Goal: Task Accomplishment & Management: Manage account settings

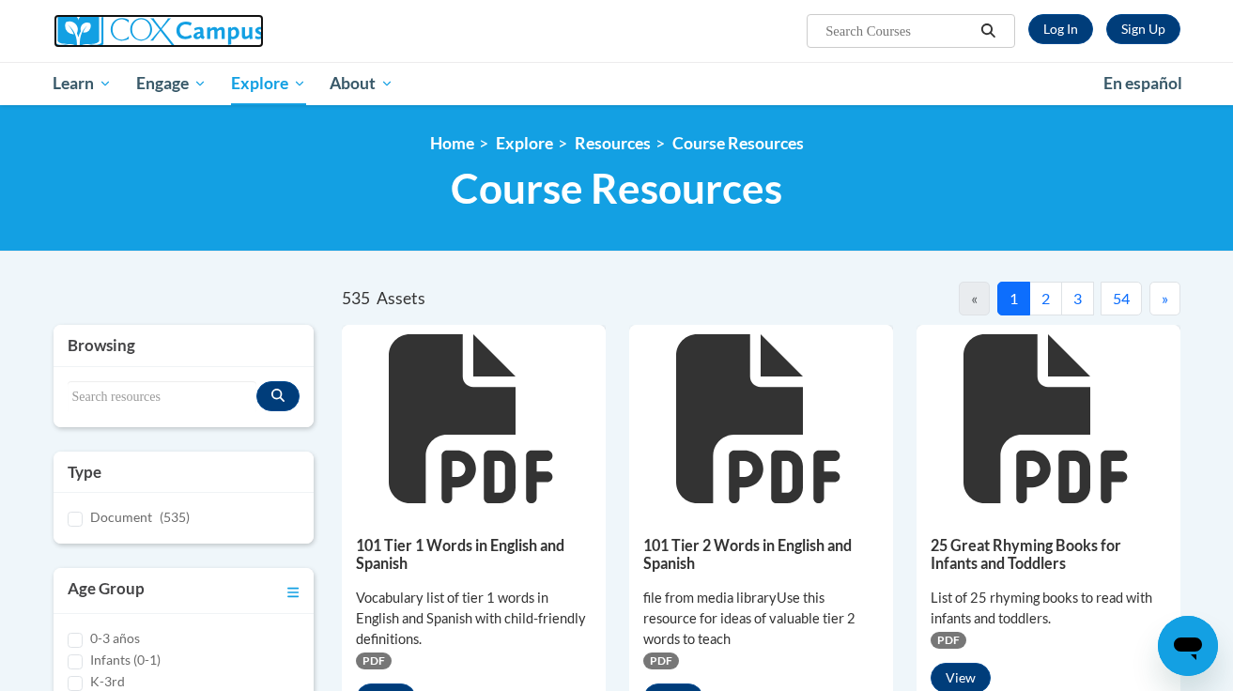
click at [116, 35] on img at bounding box center [159, 31] width 210 height 34
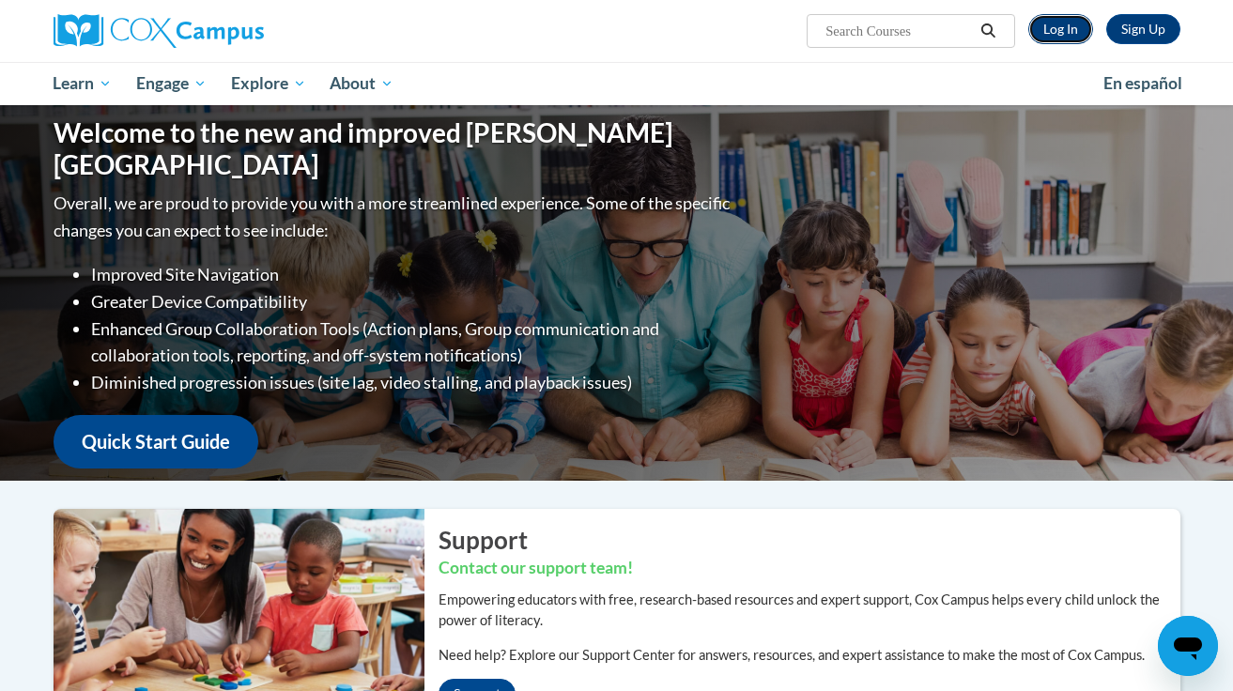
click at [1067, 33] on link "Log In" at bounding box center [1060, 29] width 65 height 30
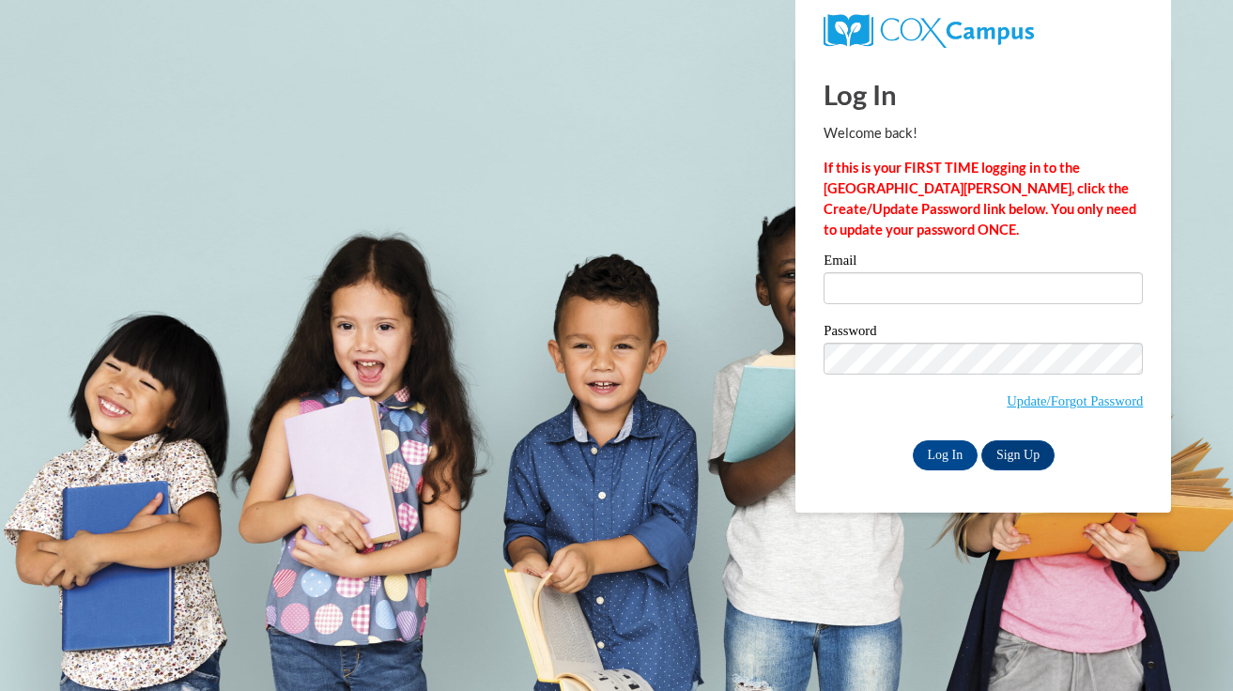
click at [881, 441] on div "Log In Sign Up" at bounding box center [982, 455] width 319 height 30
click at [932, 454] on input "Log In" at bounding box center [946, 455] width 66 height 30
click at [850, 279] on input "Email" at bounding box center [982, 288] width 319 height 32
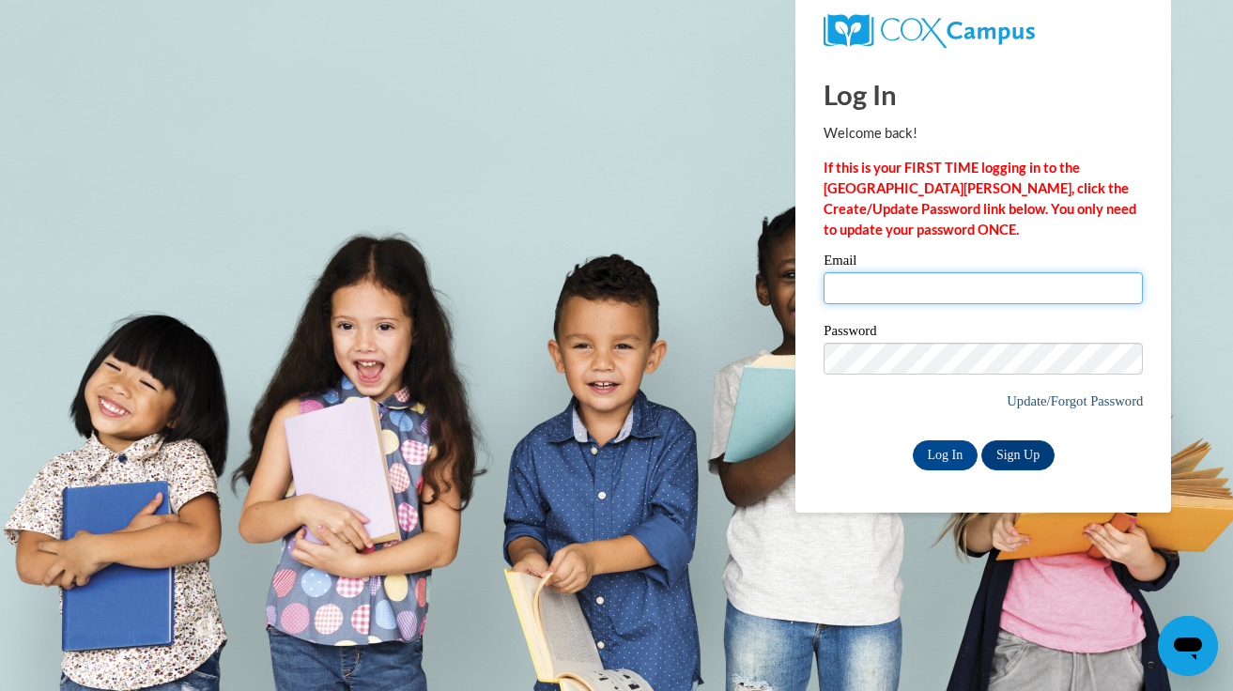
type input "[EMAIL_ADDRESS][DOMAIN_NAME]"
click at [869, 414] on span "Update/Forgot Password" at bounding box center [982, 382] width 319 height 78
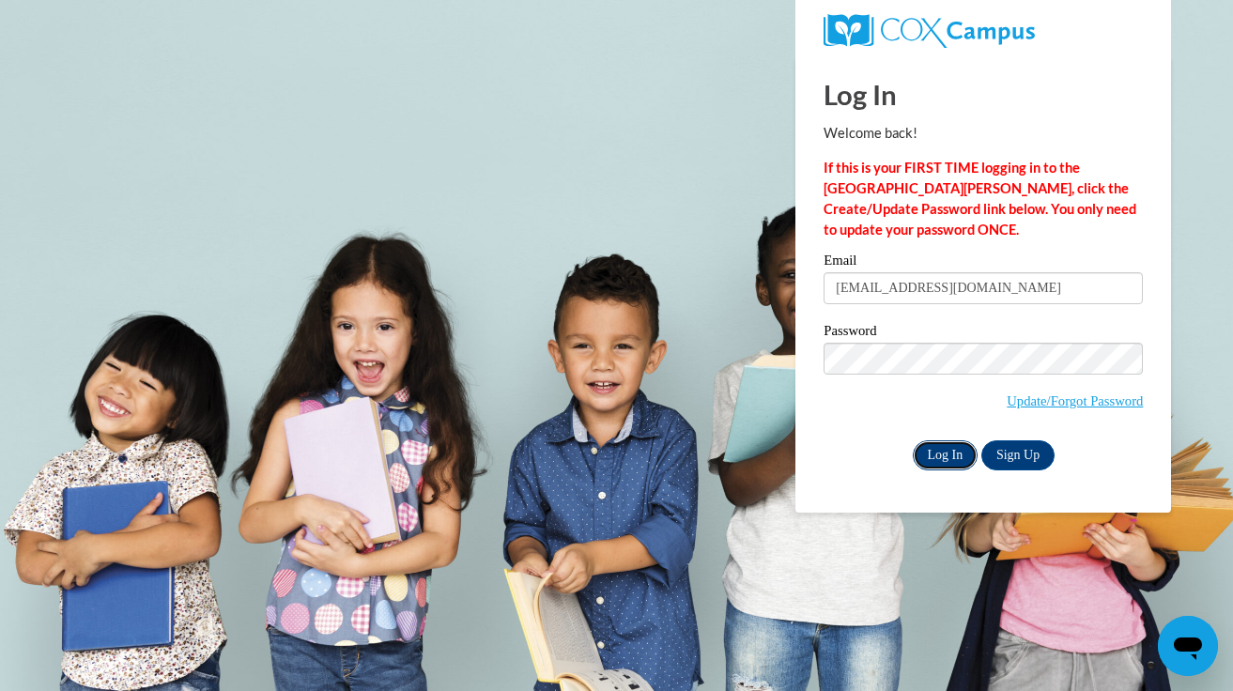
click at [941, 453] on input "Log In" at bounding box center [946, 455] width 66 height 30
